Goal: Information Seeking & Learning: Learn about a topic

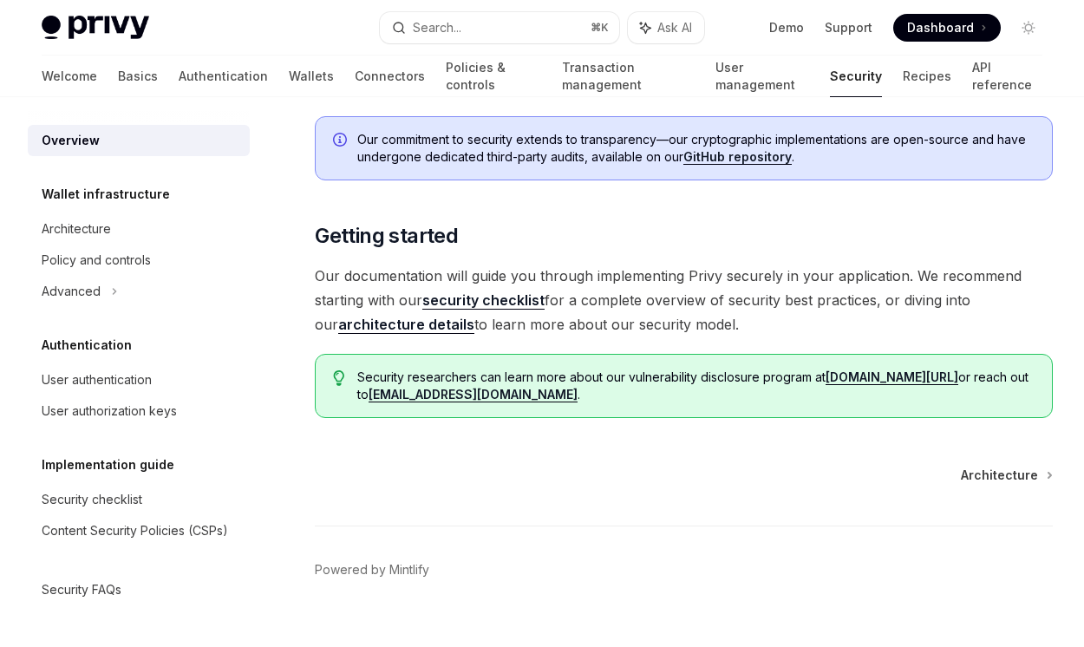
scroll to position [1210, 0]
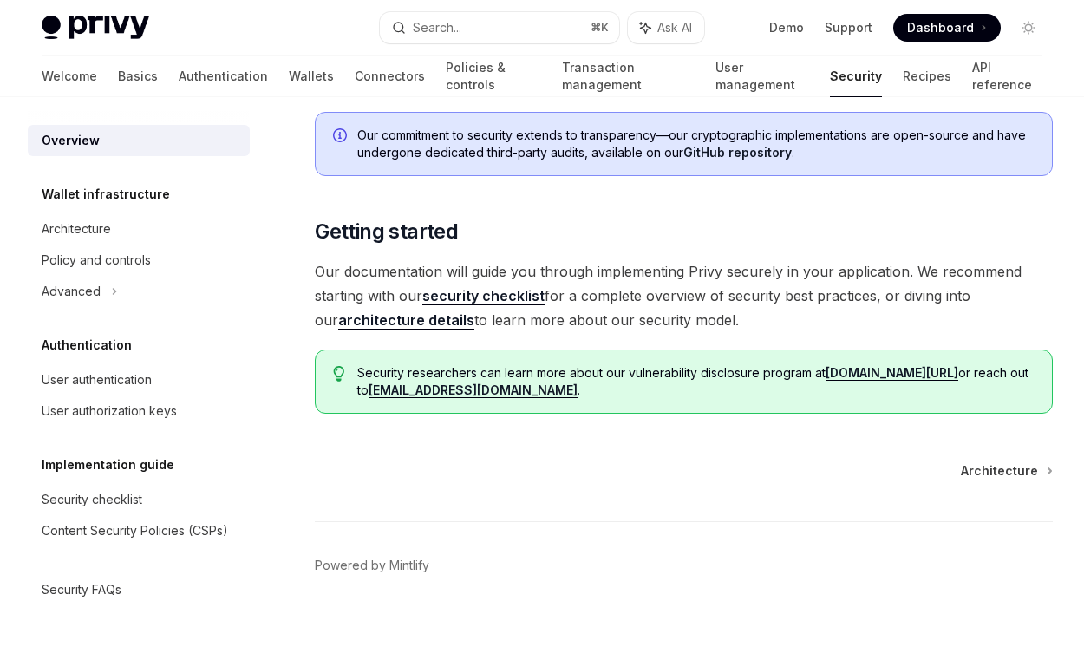
click at [369, 311] on link "architecture details" at bounding box center [406, 320] width 136 height 18
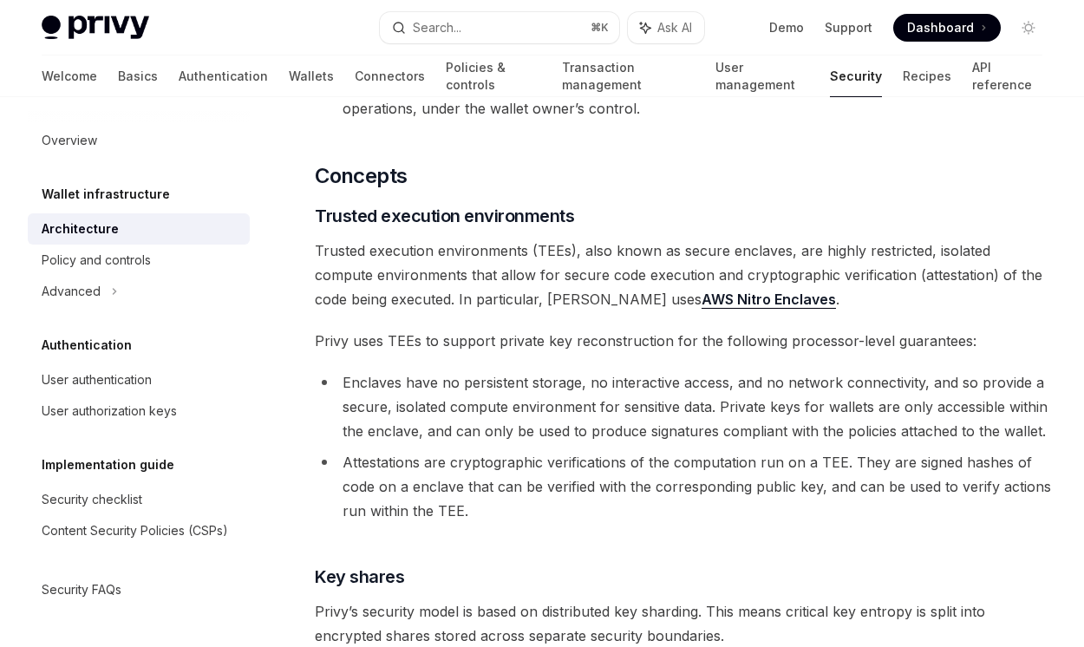
scroll to position [246, 0]
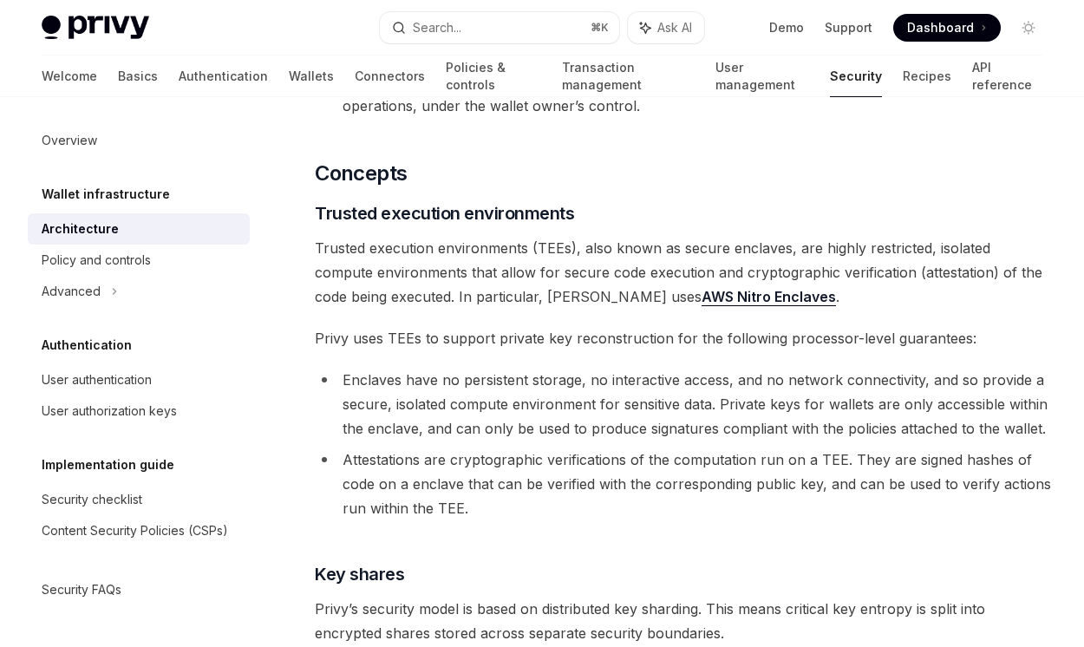
click at [701, 300] on link "AWS Nitro Enclaves" at bounding box center [768, 297] width 134 height 18
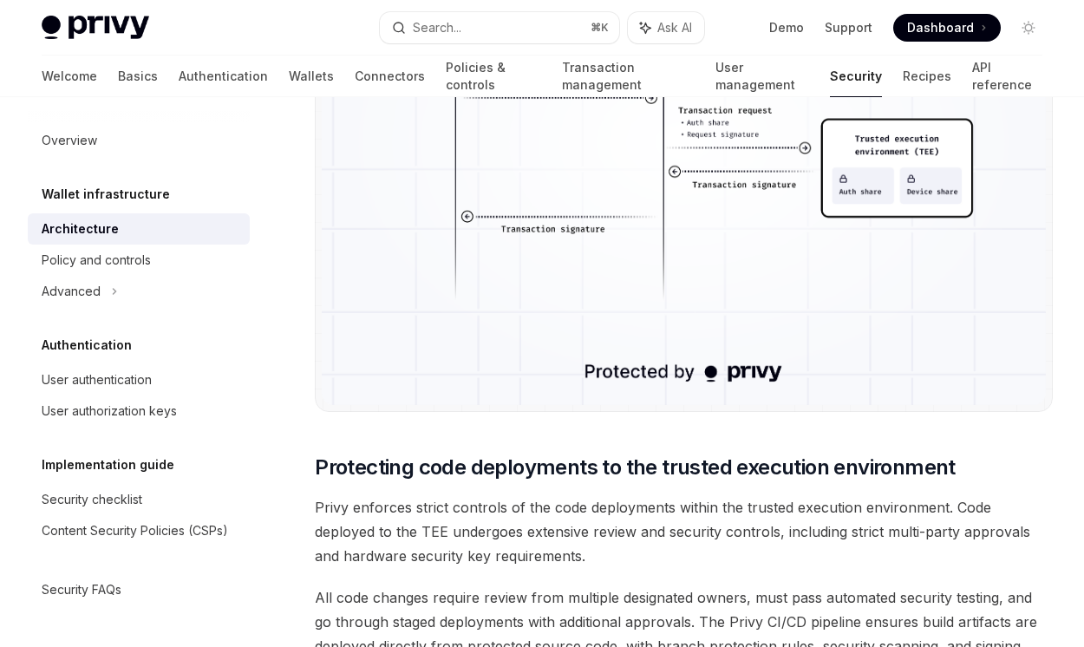
scroll to position [3557, 0]
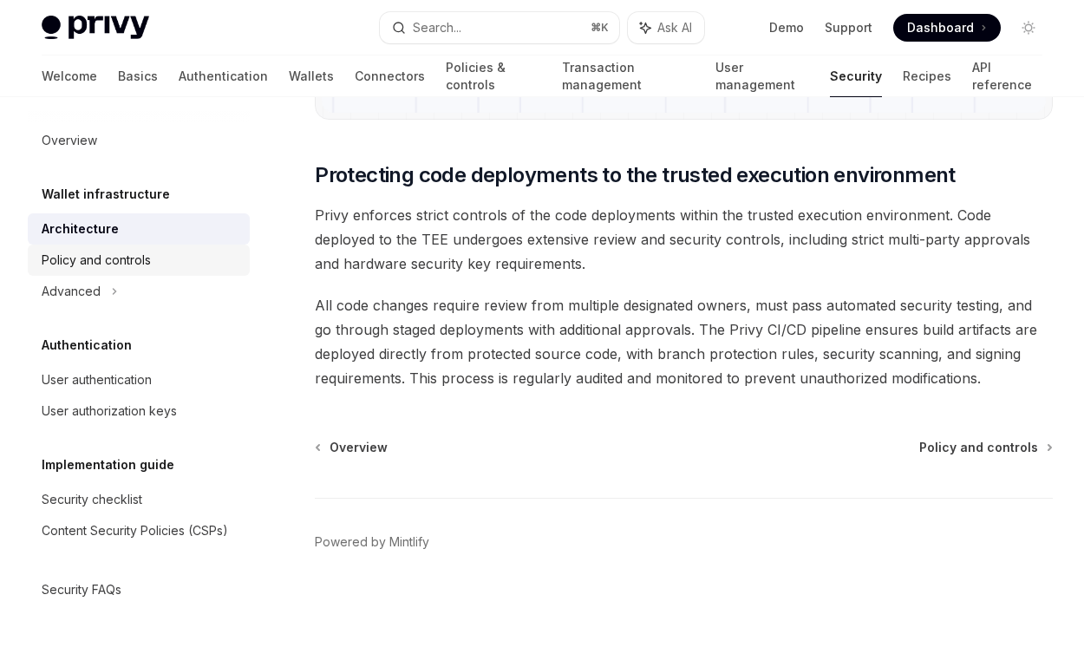
click at [92, 267] on div "Policy and controls" at bounding box center [96, 260] width 109 height 21
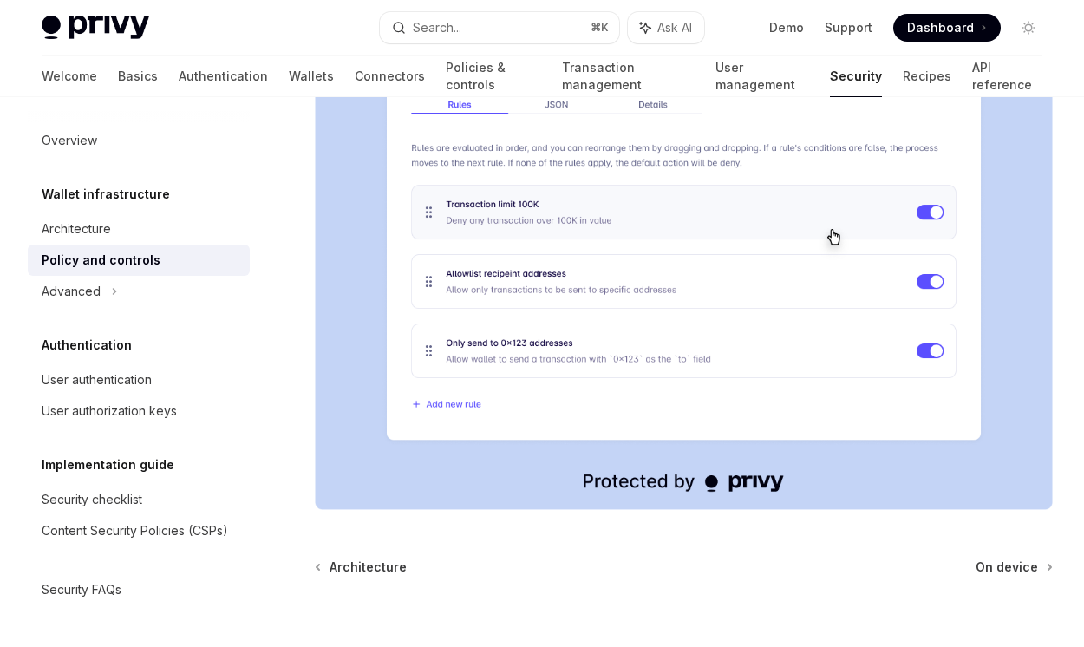
scroll to position [2221, 0]
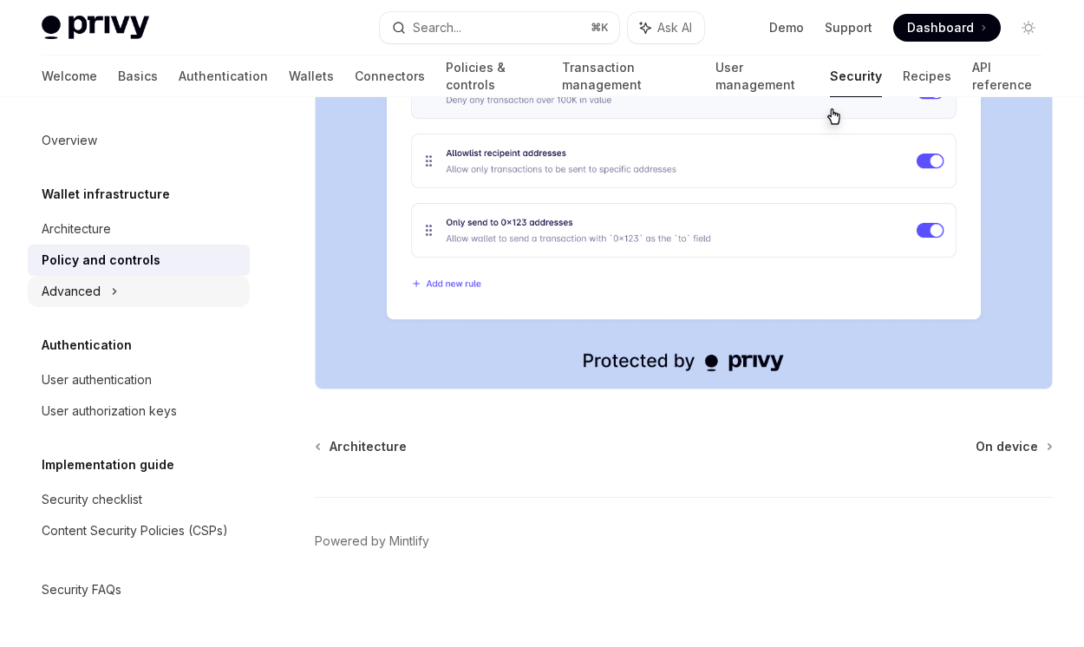
click at [85, 290] on div "Advanced" at bounding box center [71, 291] width 59 height 21
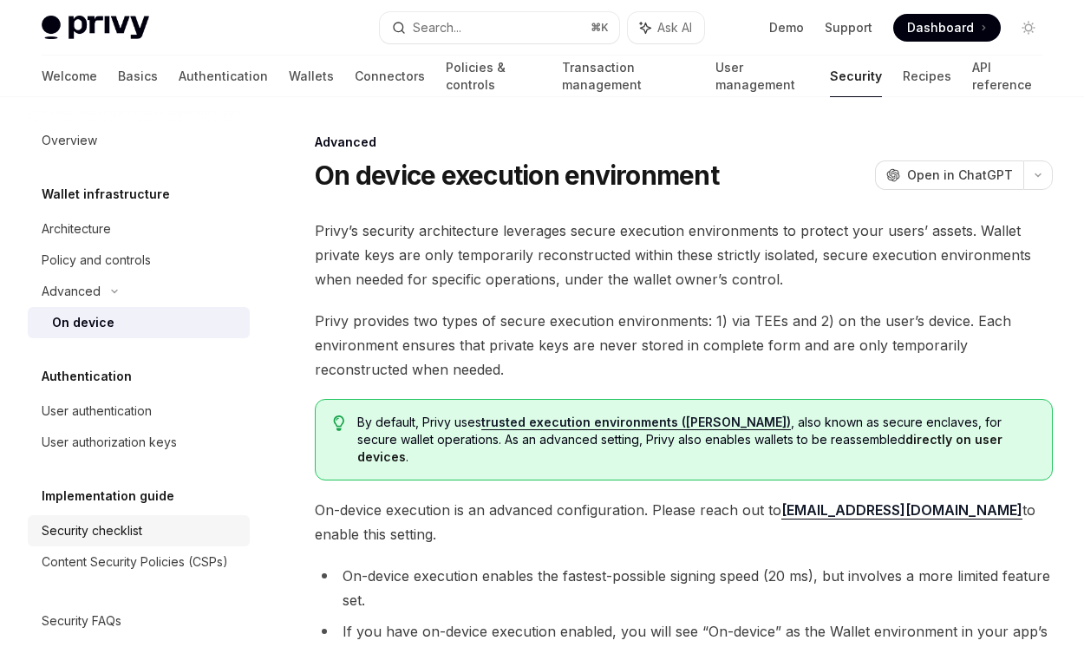
scroll to position [24, 0]
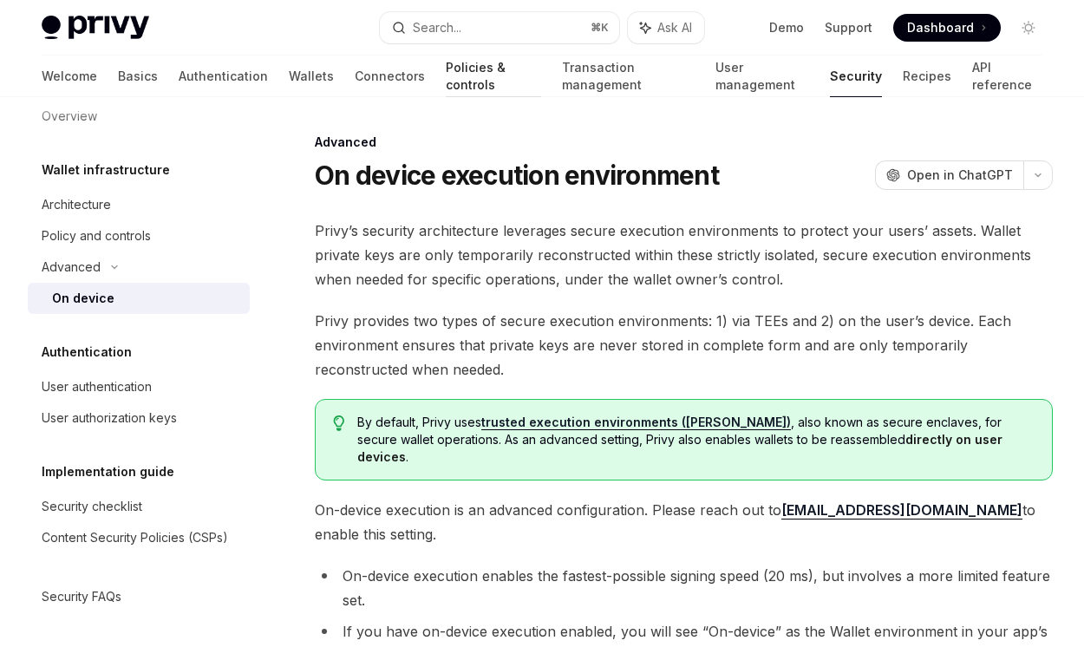
click at [446, 67] on link "Policies & controls" at bounding box center [493, 76] width 95 height 42
type textarea "*"
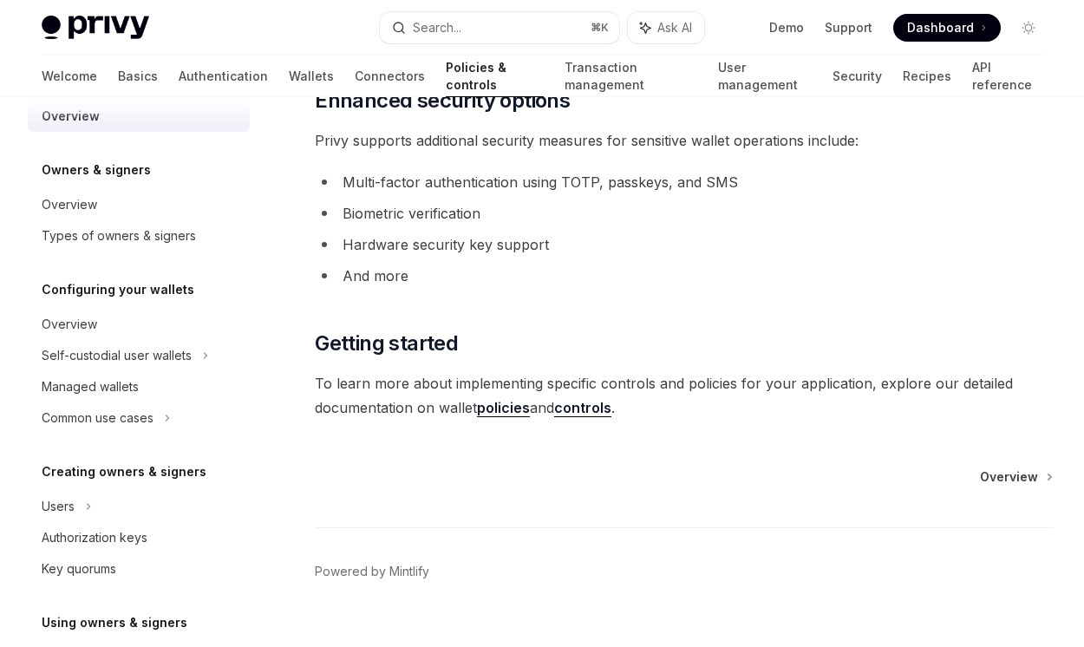
scroll to position [1557, 0]
